Goal: Task Accomplishment & Management: Use online tool/utility

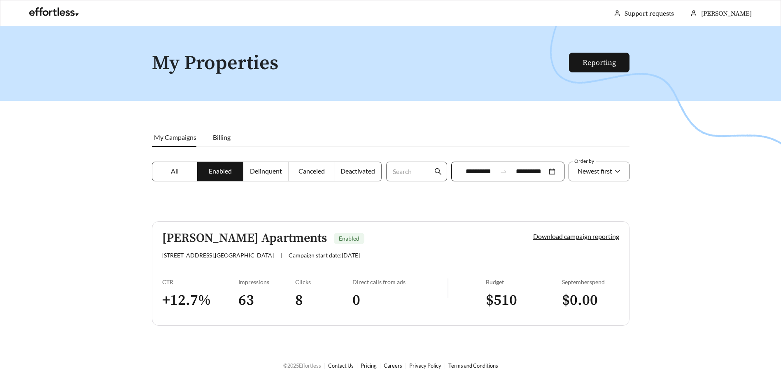
click at [306, 304] on h3 "8" at bounding box center [323, 300] width 57 height 19
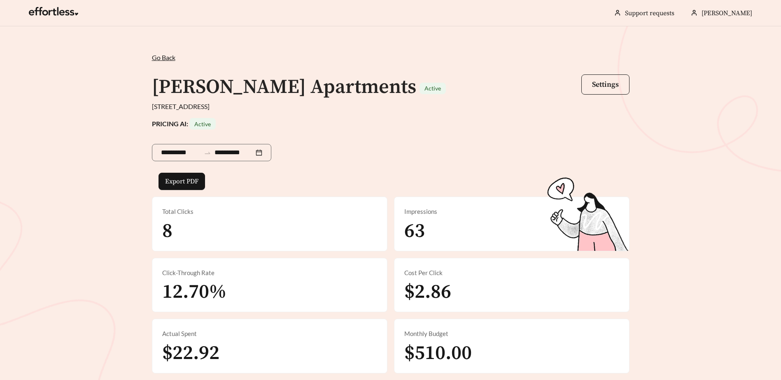
click at [156, 58] on span "Go Back" at bounding box center [163, 57] width 23 height 8
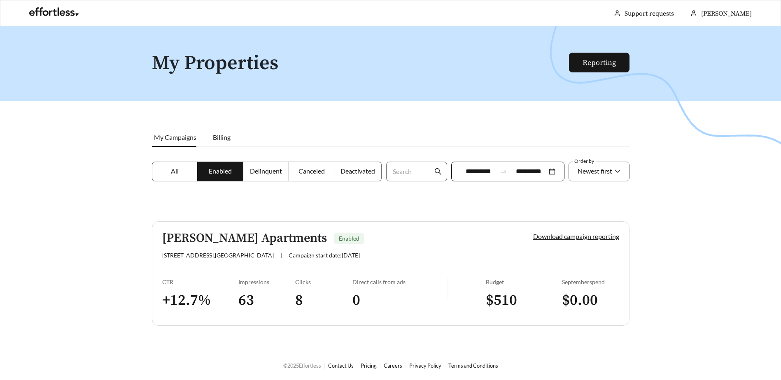
click at [185, 171] on label "All" at bounding box center [175, 172] width 46 height 20
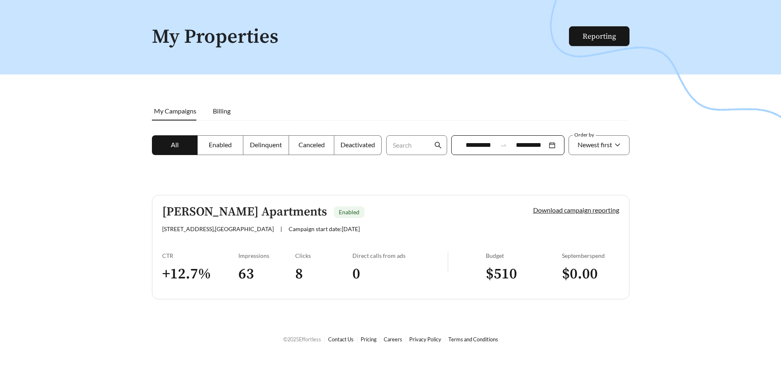
click at [209, 147] on span "Enabled" at bounding box center [220, 145] width 23 height 8
click at [258, 145] on span "Delinquent" at bounding box center [266, 145] width 32 height 8
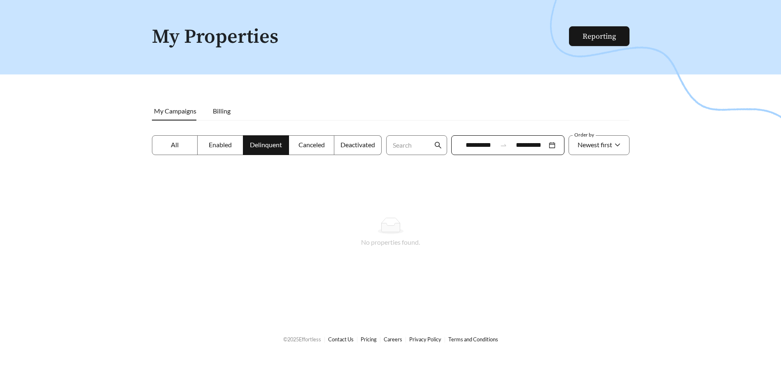
click at [304, 141] on span "Canceled" at bounding box center [311, 145] width 26 height 8
click at [342, 140] on label "Deactivated" at bounding box center [357, 145] width 47 height 20
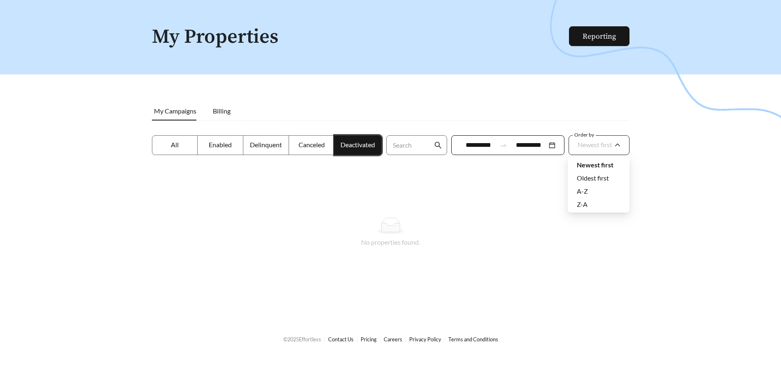
click at [619, 145] on span "Newest first" at bounding box center [598, 145] width 43 height 19
click at [604, 173] on div "Oldest first" at bounding box center [598, 178] width 62 height 13
click at [228, 112] on span "Billing" at bounding box center [222, 111] width 18 height 8
click at [160, 109] on span "My Campaigns" at bounding box center [175, 111] width 42 height 8
click at [606, 32] on link "Reporting" at bounding box center [598, 36] width 33 height 9
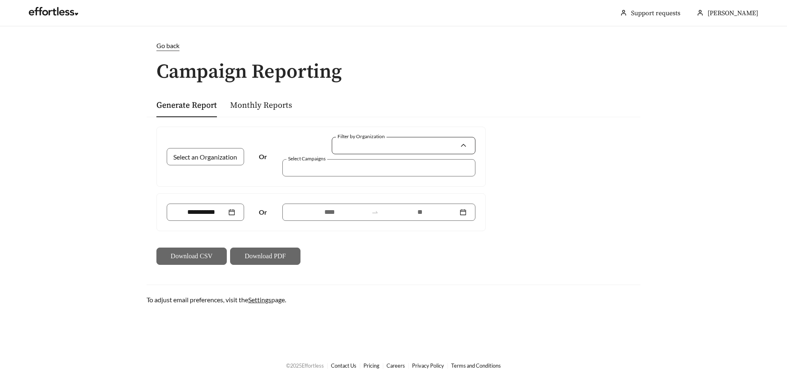
click at [373, 149] on input "Filter by Organization" at bounding box center [400, 145] width 119 height 16
click at [370, 163] on span "Highmark Residential" at bounding box center [371, 164] width 61 height 8
click at [332, 168] on div at bounding box center [373, 167] width 174 height 11
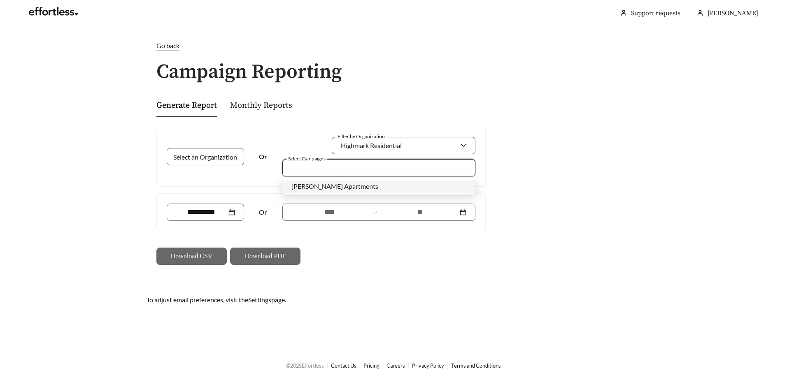
click at [324, 187] on span "[PERSON_NAME] Apartments" at bounding box center [334, 186] width 87 height 8
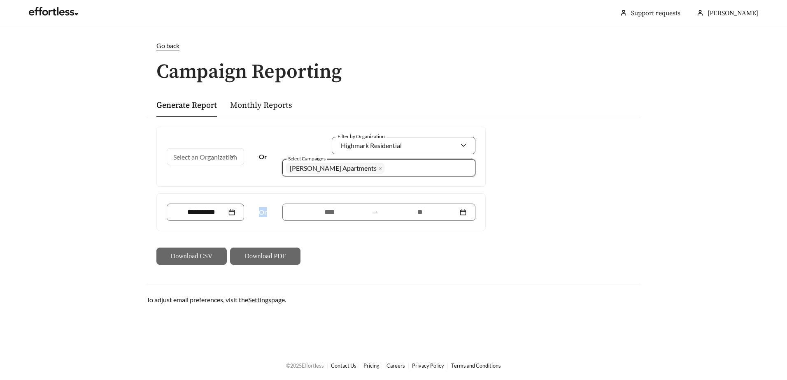
click at [464, 189] on body "[PERSON_NAME] Support requests More Go back Campaign Reporting Generate Report …" at bounding box center [393, 190] width 787 height 380
click at [230, 213] on div at bounding box center [205, 212] width 59 height 10
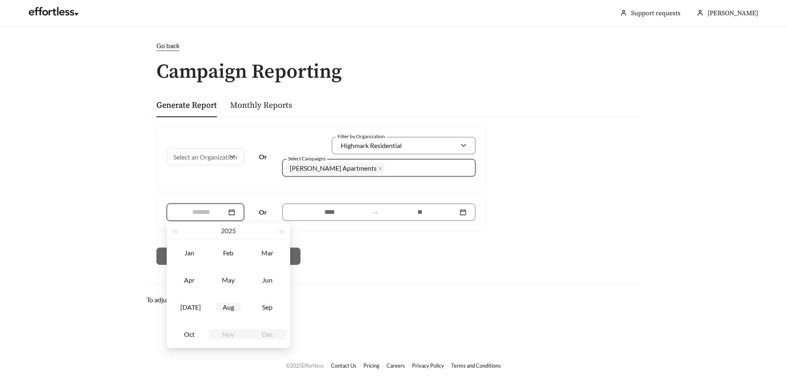
type input "*******"
click at [193, 336] on div "Oct" at bounding box center [189, 335] width 25 height 10
type input "*******"
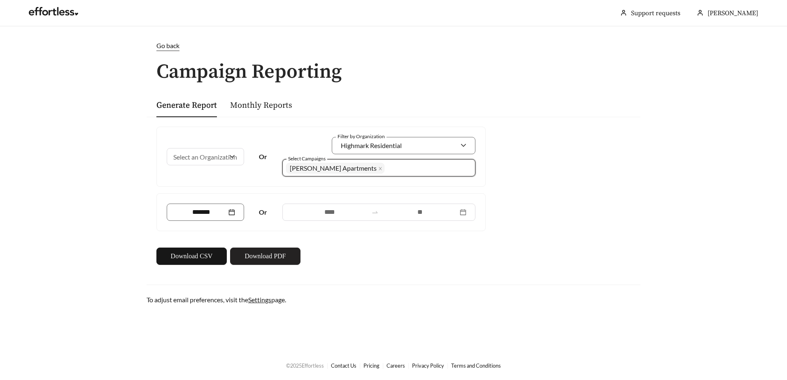
click at [277, 257] on span "Download PDF" at bounding box center [264, 256] width 41 height 10
